Goal: Transaction & Acquisition: Purchase product/service

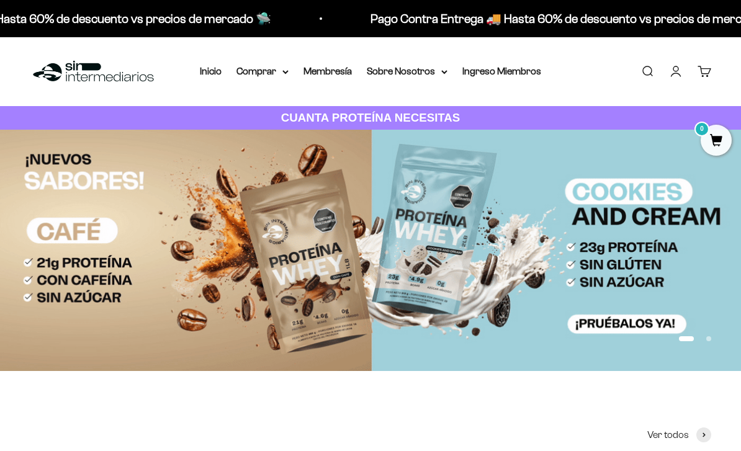
click at [262, 75] on summary "Comprar" at bounding box center [263, 71] width 52 height 16
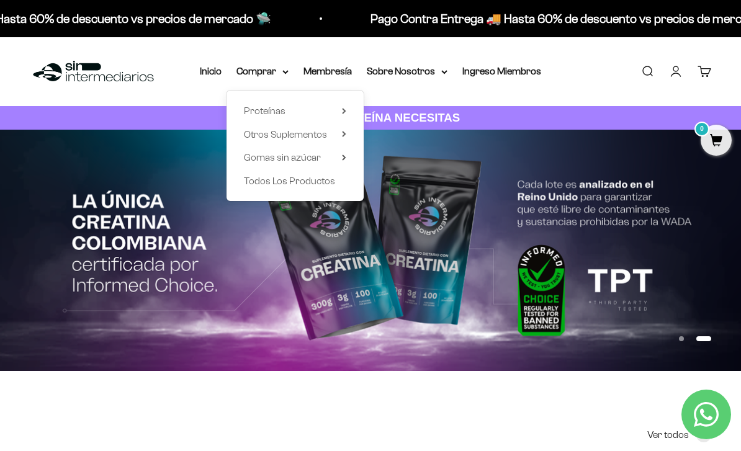
click at [293, 178] on span "Todos Los Productos" at bounding box center [289, 181] width 91 height 11
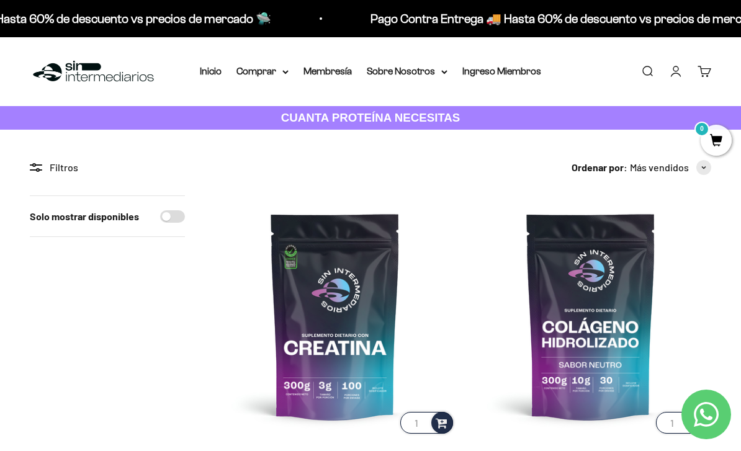
click at [282, 73] on icon at bounding box center [285, 72] width 6 height 4
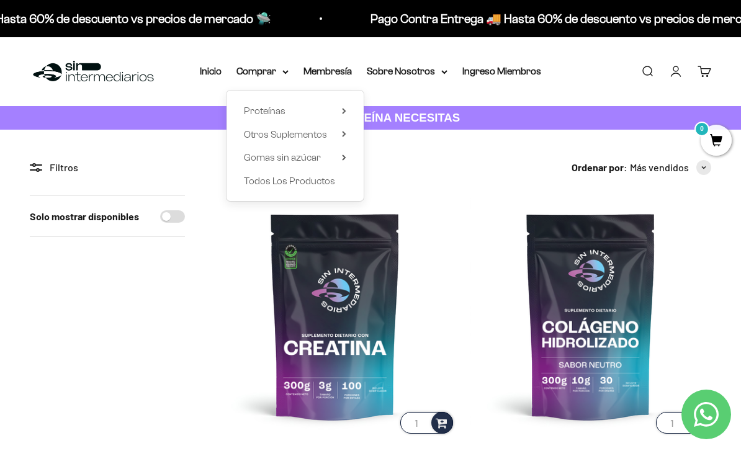
click at [268, 107] on span "Proteínas" at bounding box center [265, 111] width 42 height 11
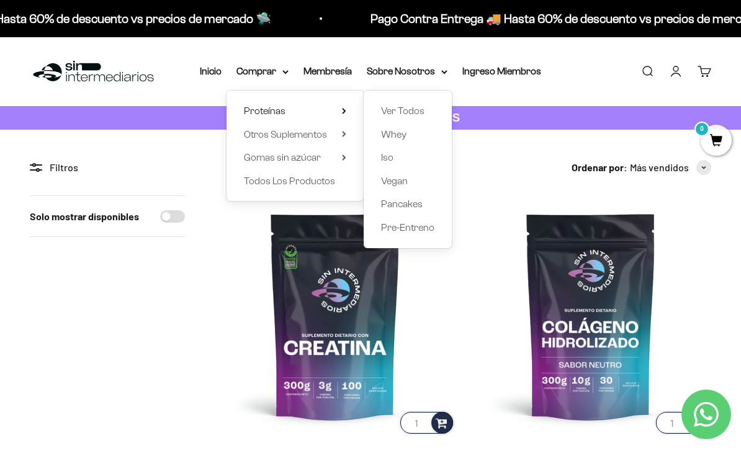
click at [387, 161] on span "Iso" at bounding box center [387, 157] width 12 height 11
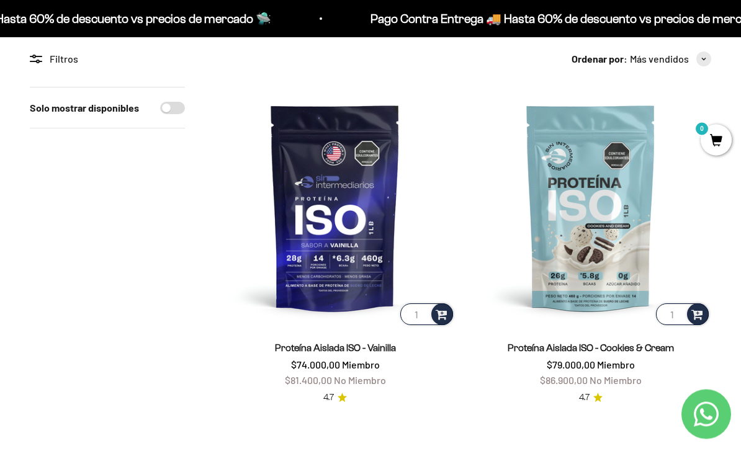
scroll to position [109, 0]
click at [447, 313] on span at bounding box center [442, 314] width 12 height 14
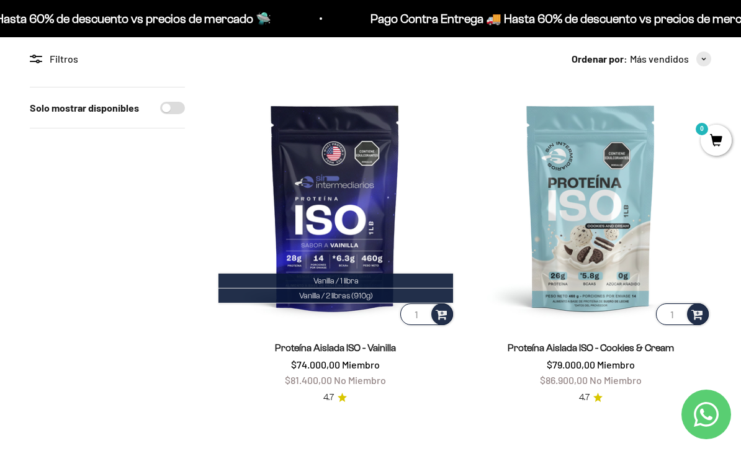
click at [333, 297] on span "Vanilla / 2 libras (910g)" at bounding box center [336, 295] width 74 height 9
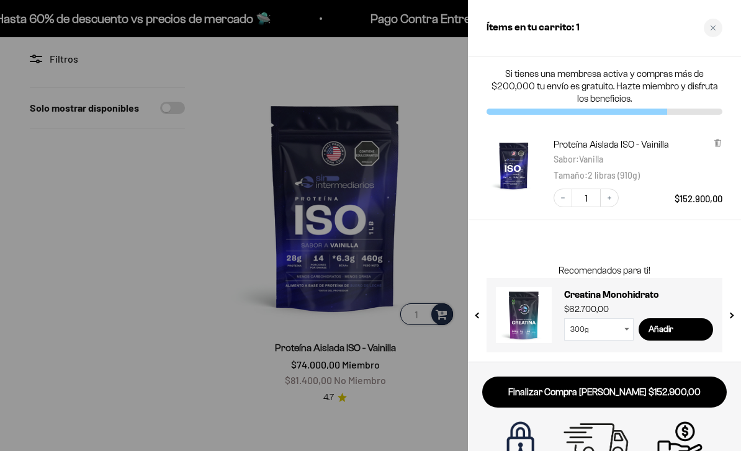
click at [478, 317] on button "previous slide / item" at bounding box center [478, 311] width 11 height 75
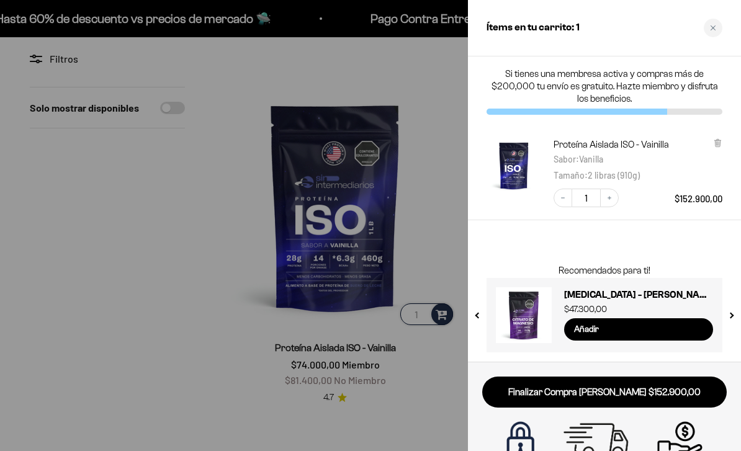
click at [477, 314] on button "previous slide / item" at bounding box center [478, 311] width 11 height 75
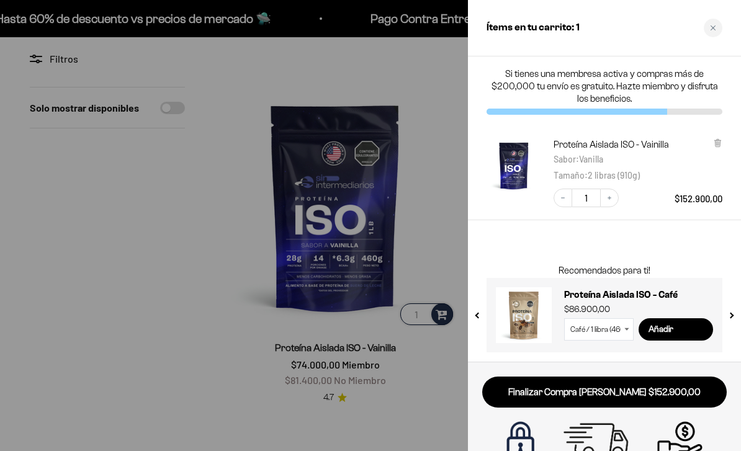
click at [302, 253] on div at bounding box center [370, 225] width 741 height 451
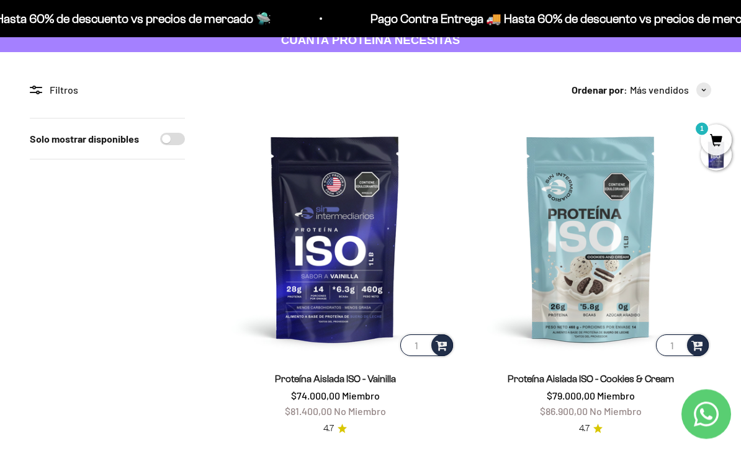
scroll to position [0, 0]
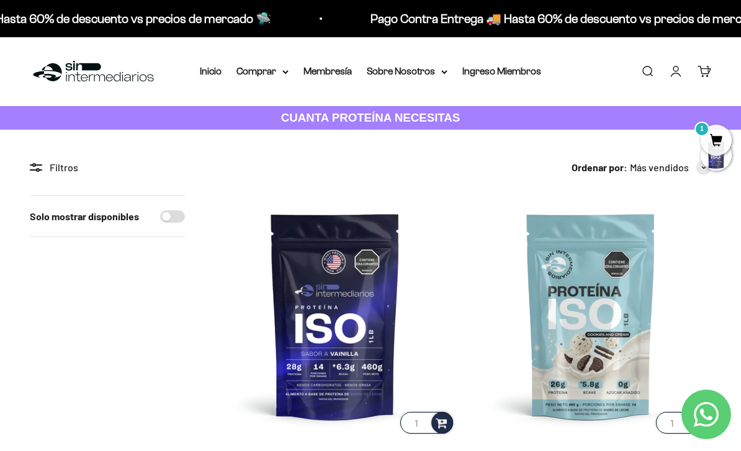
click at [273, 78] on summary "Comprar" at bounding box center [263, 71] width 52 height 16
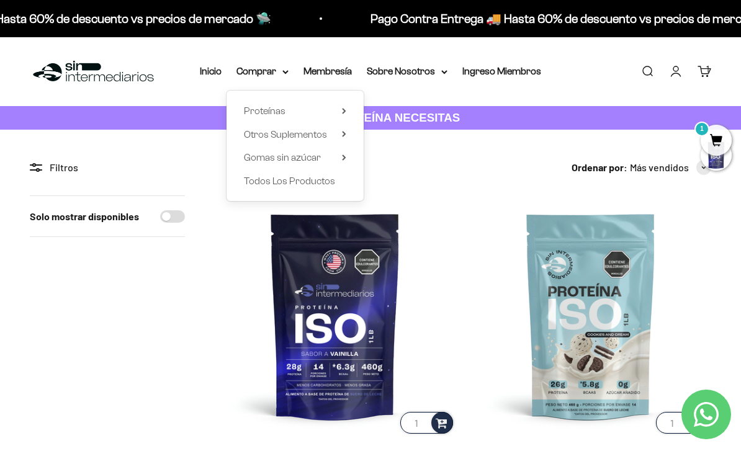
click at [308, 181] on span "Todos Los Productos" at bounding box center [289, 181] width 91 height 11
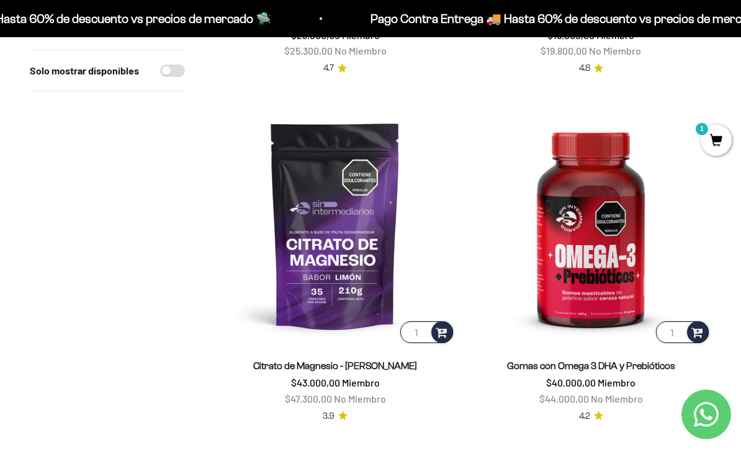
scroll to position [439, 0]
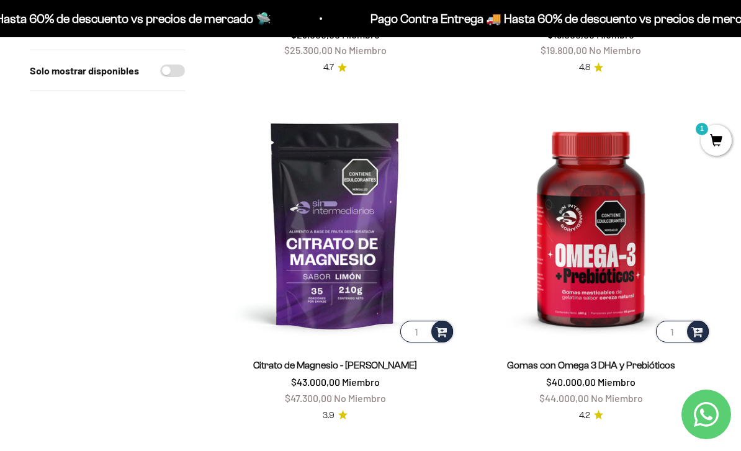
click at [698, 330] on span at bounding box center [698, 331] width 12 height 14
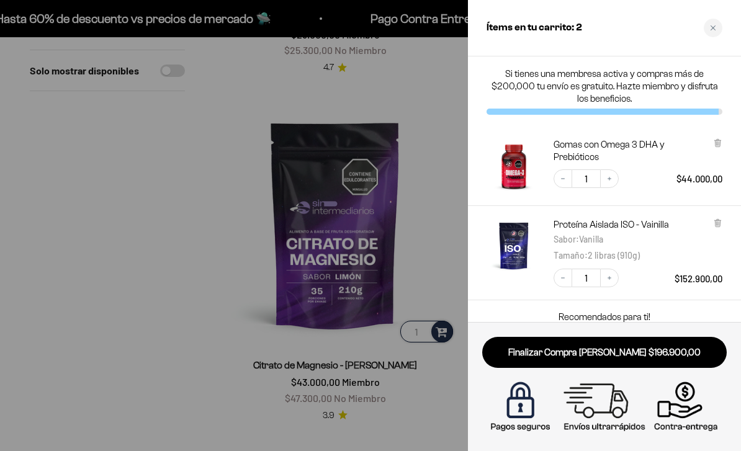
click at [361, 228] on div at bounding box center [370, 225] width 741 height 451
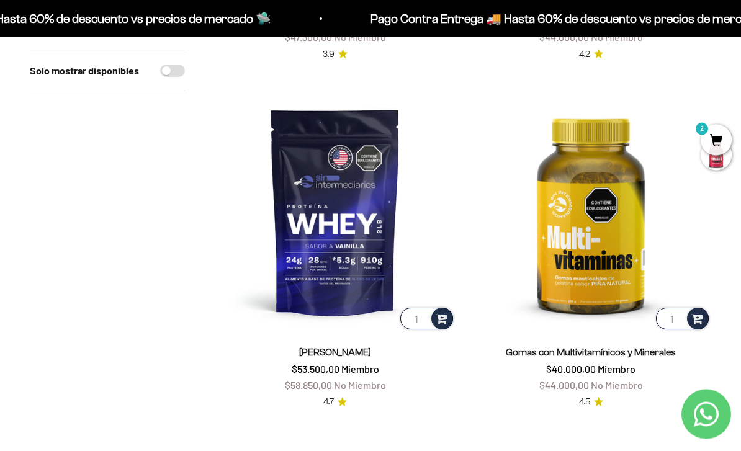
scroll to position [800, 0]
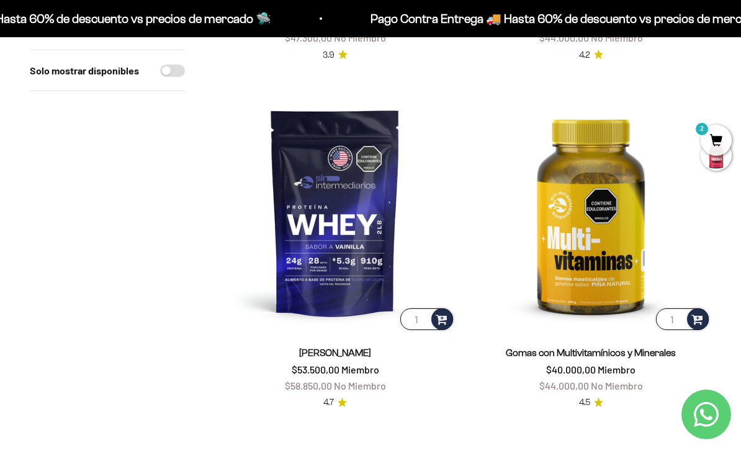
click at [695, 322] on span at bounding box center [698, 319] width 12 height 14
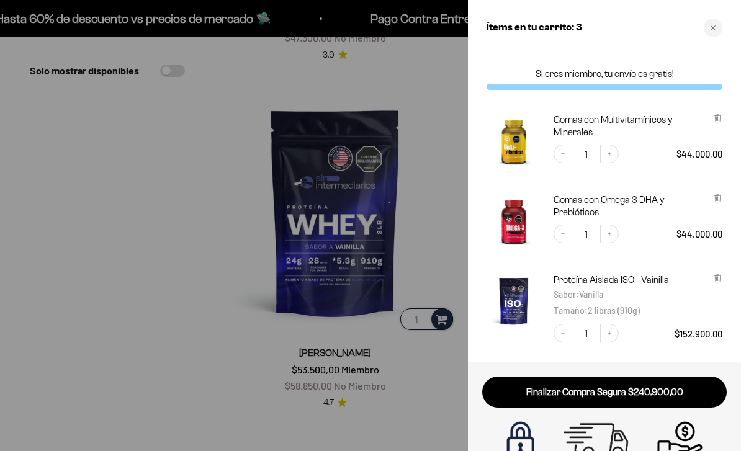
click at [357, 394] on div at bounding box center [370, 225] width 741 height 451
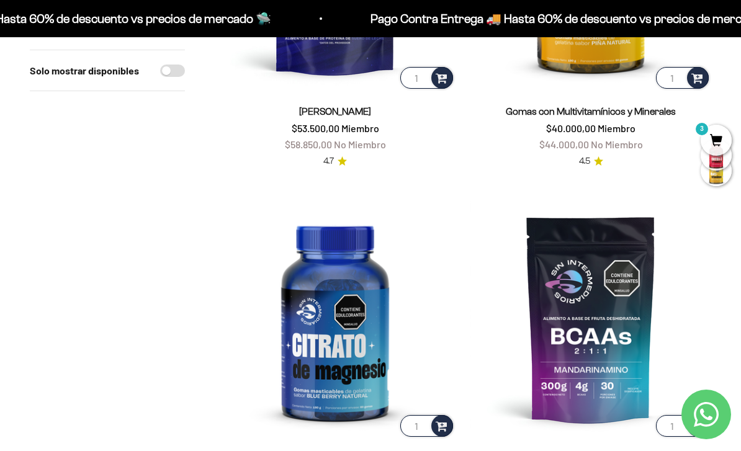
scroll to position [1080, 0]
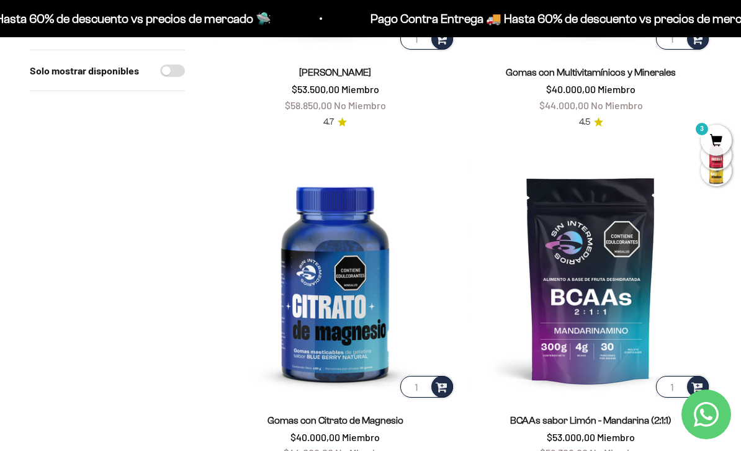
click at [443, 383] on span at bounding box center [442, 386] width 12 height 14
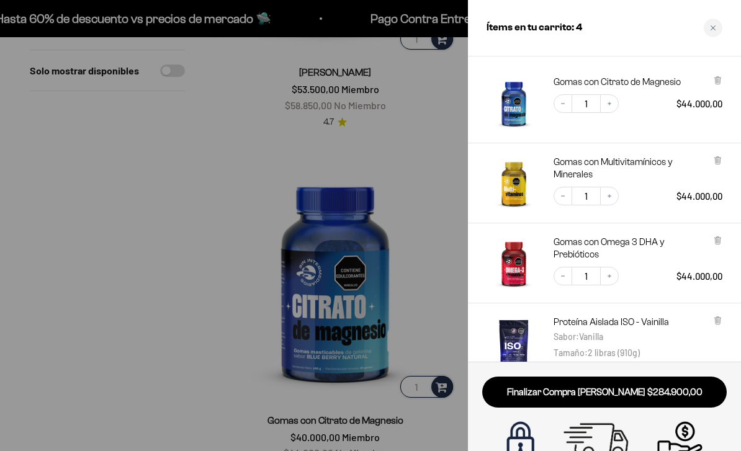
scroll to position [33, 0]
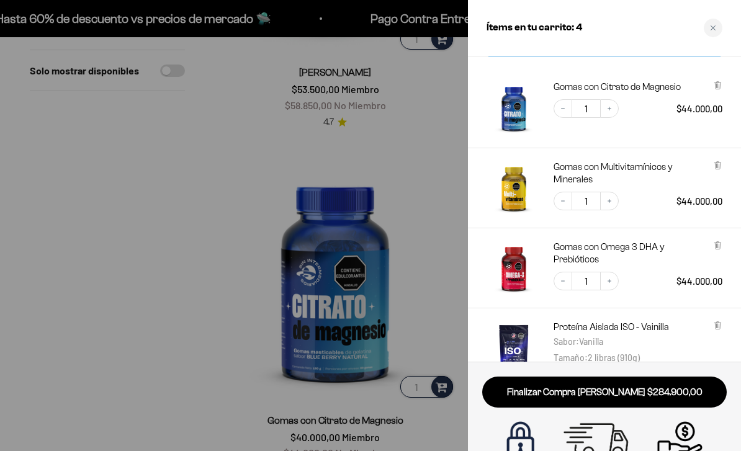
click at [715, 92] on div at bounding box center [717, 87] width 9 height 12
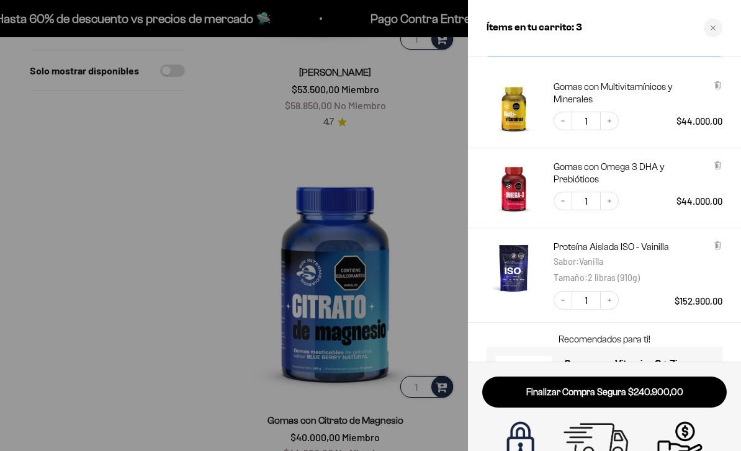
click at [674, 391] on link "Finalizar Compra Segura $240.900,00" at bounding box center [604, 393] width 245 height 32
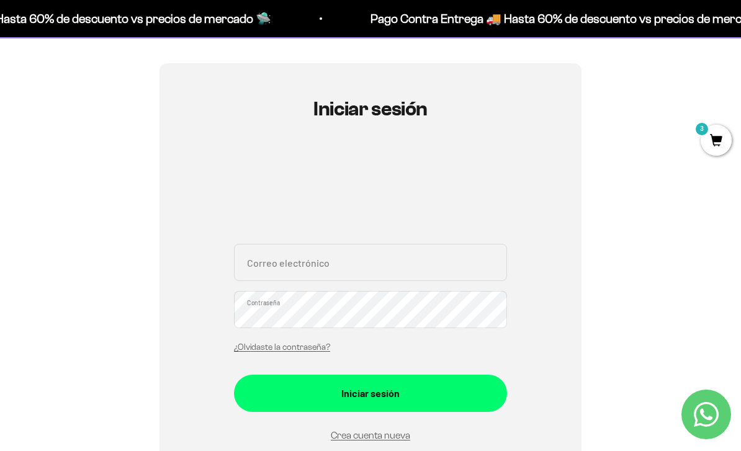
scroll to position [93, 0]
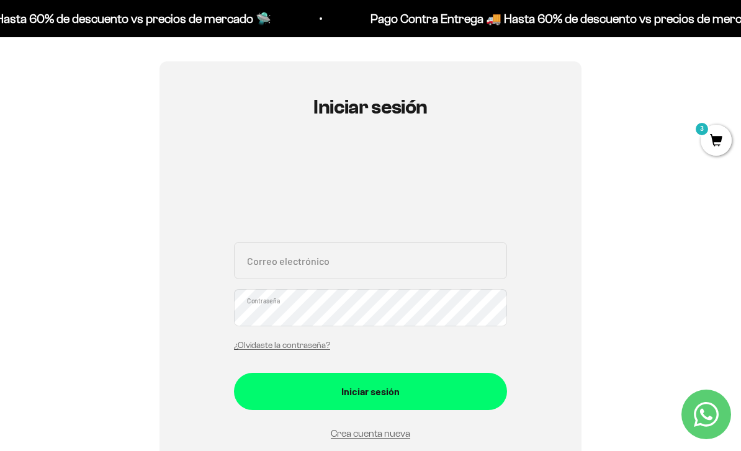
click at [451, 258] on input "Correo electrónico" at bounding box center [370, 260] width 273 height 37
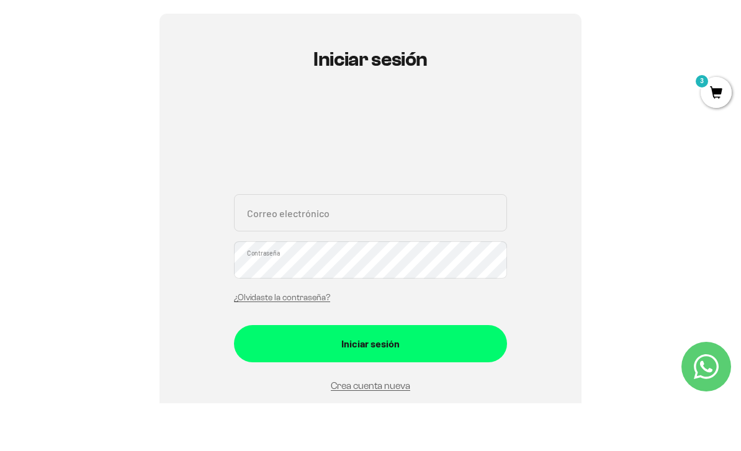
scroll to position [141, 0]
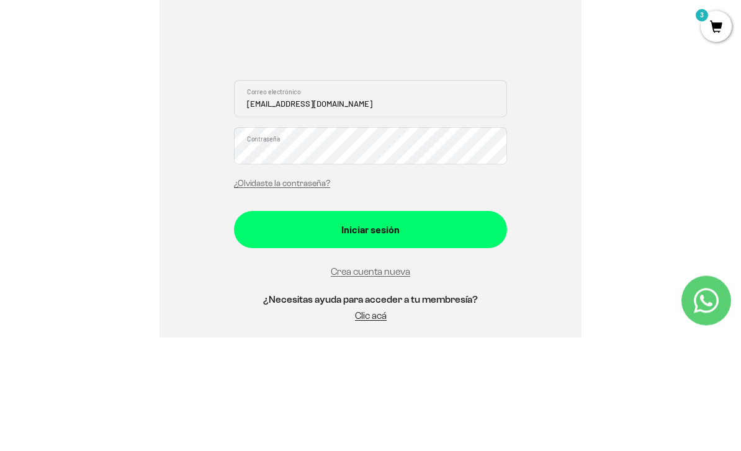
type input "fappaupau@gmail.com"
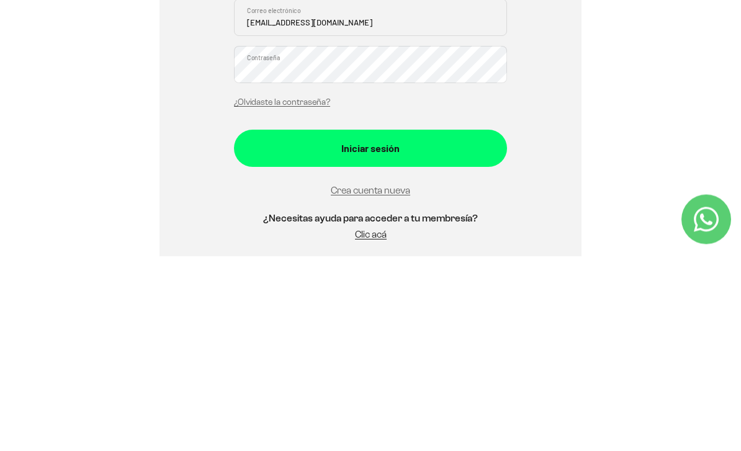
click at [415, 336] on div "Iniciar sesión" at bounding box center [371, 344] width 224 height 16
